Goal: Navigation & Orientation: Find specific page/section

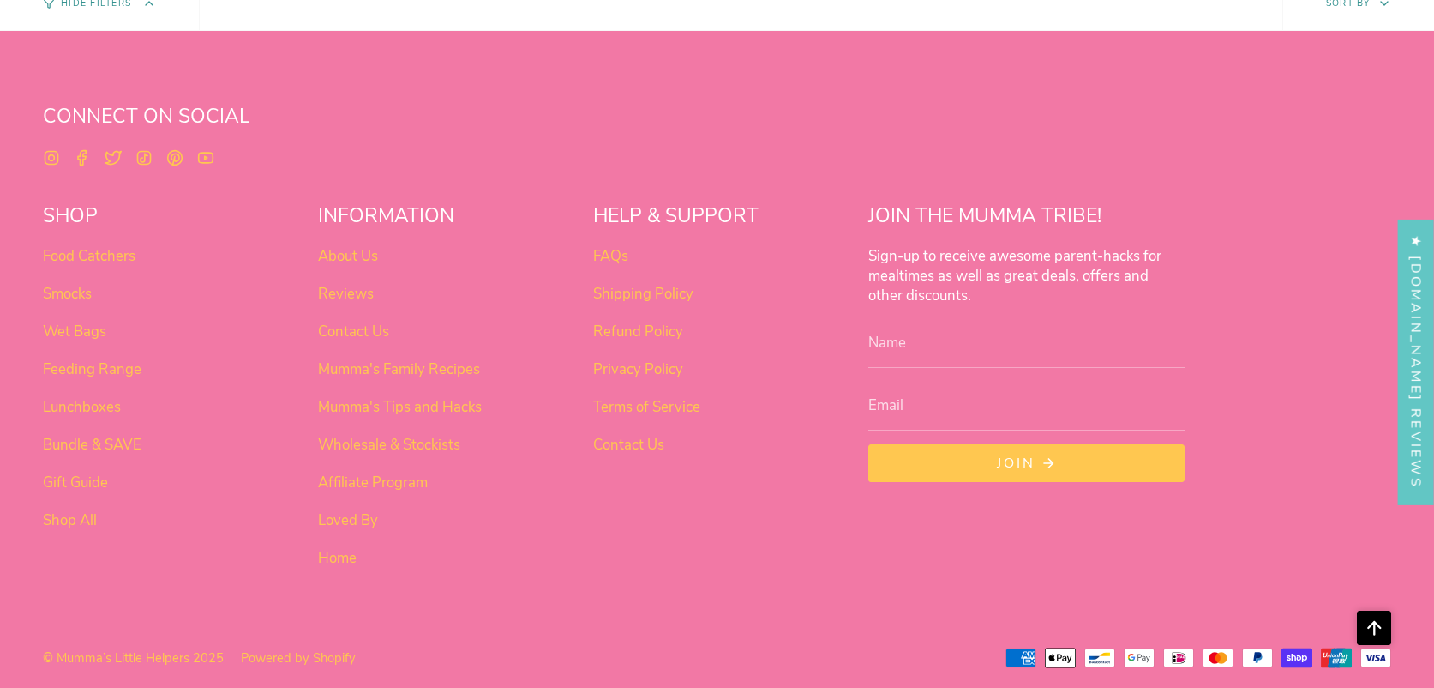
scroll to position [7263, 0]
